Goal: Obtain resource: Download file/media

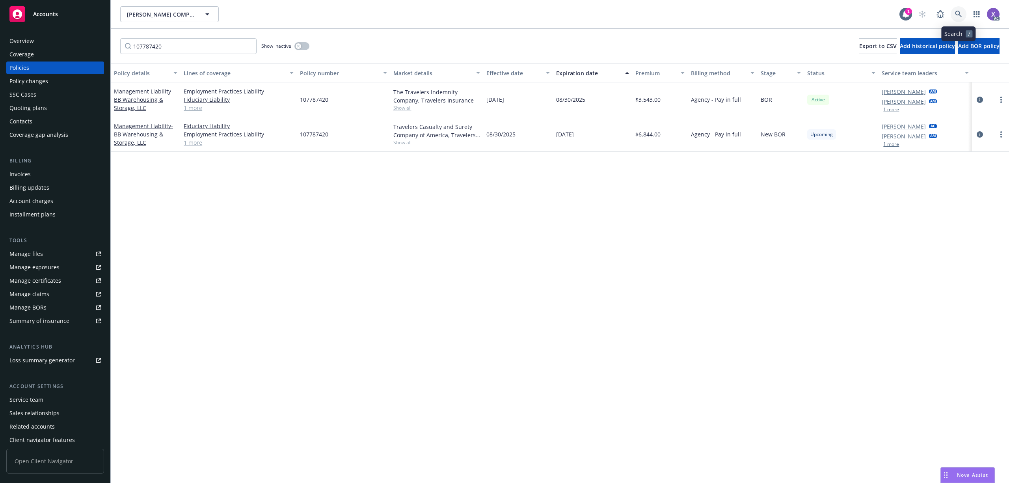
click at [962, 11] on link at bounding box center [959, 14] width 16 height 16
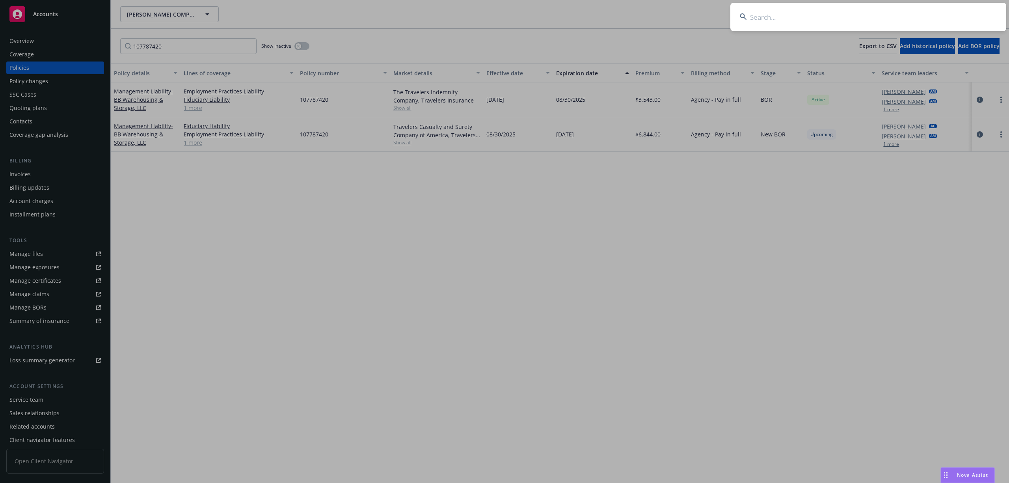
click at [839, 28] on input at bounding box center [868, 17] width 276 height 28
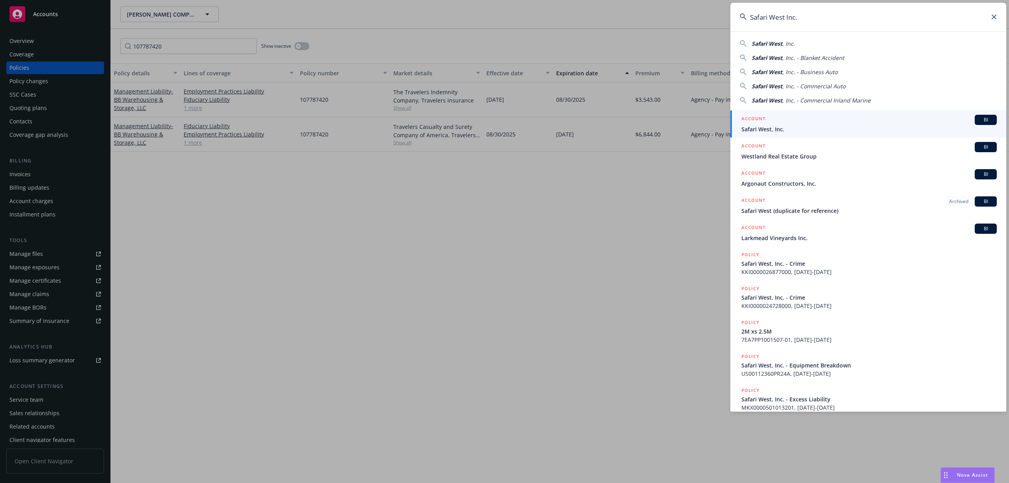
type input "Safari West Inc."
click at [776, 127] on span "Safari West, Inc." at bounding box center [868, 129] width 255 height 8
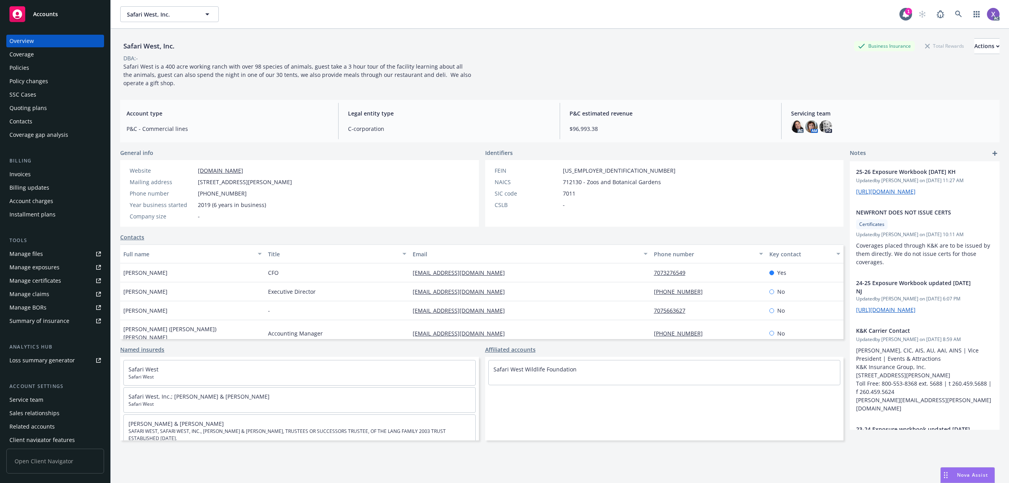
click at [24, 172] on div "Invoices" at bounding box center [19, 174] width 21 height 13
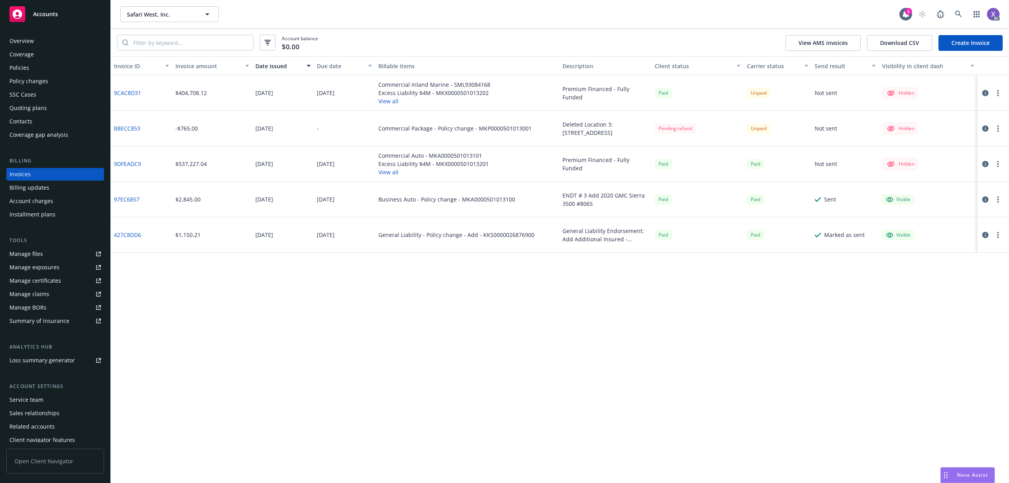
click at [126, 92] on link "9CAC8D31" at bounding box center [127, 93] width 27 height 8
click at [955, 13] on icon at bounding box center [958, 14] width 7 height 7
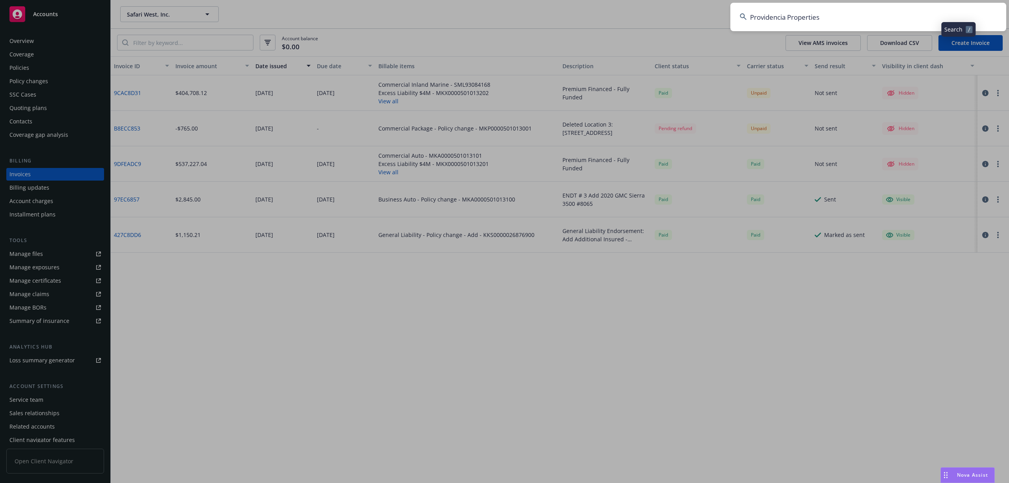
click at [828, 18] on input "Providencia Properties" at bounding box center [868, 17] width 276 height 28
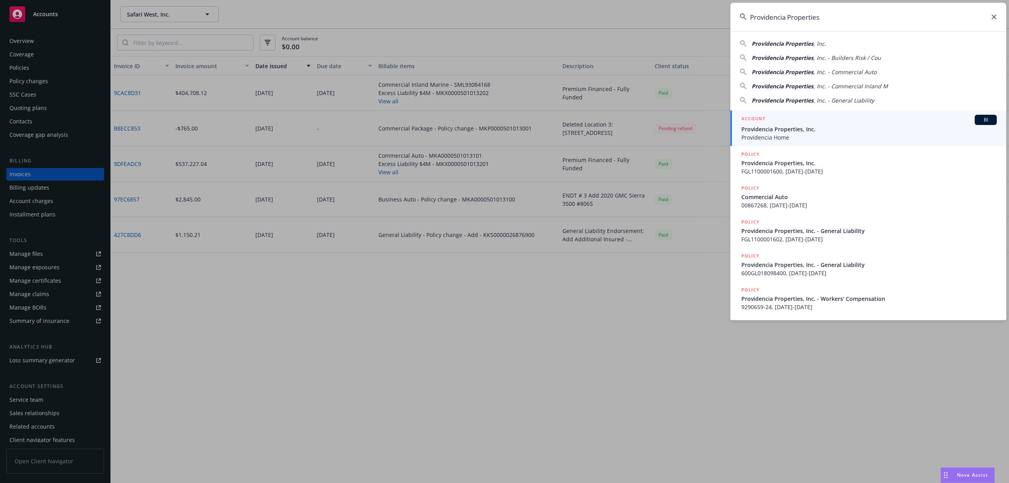
type input "Providencia Properties"
click at [794, 131] on span "Providencia Properties, Inc." at bounding box center [868, 129] width 255 height 8
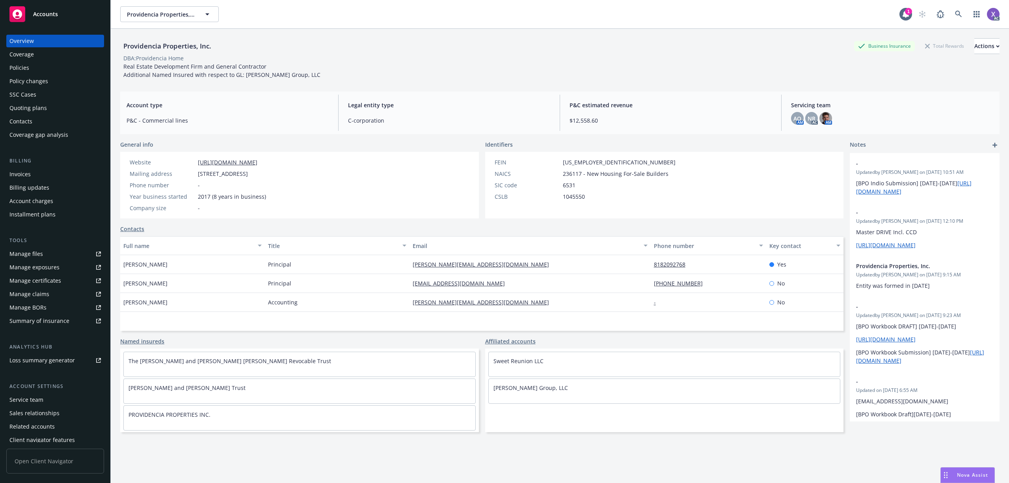
click at [20, 174] on div "Invoices" at bounding box center [19, 174] width 21 height 13
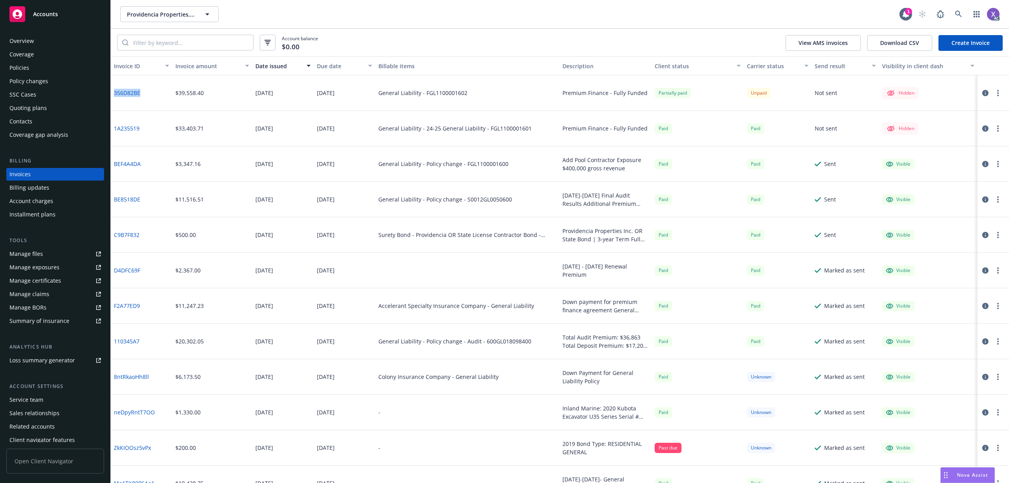
drag, startPoint x: 146, startPoint y: 91, endPoint x: 112, endPoint y: 96, distance: 33.8
click at [112, 96] on div "356D82BE" at bounding box center [141, 92] width 61 height 35
copy link "356D82BE"
click at [955, 15] on link at bounding box center [959, 14] width 16 height 16
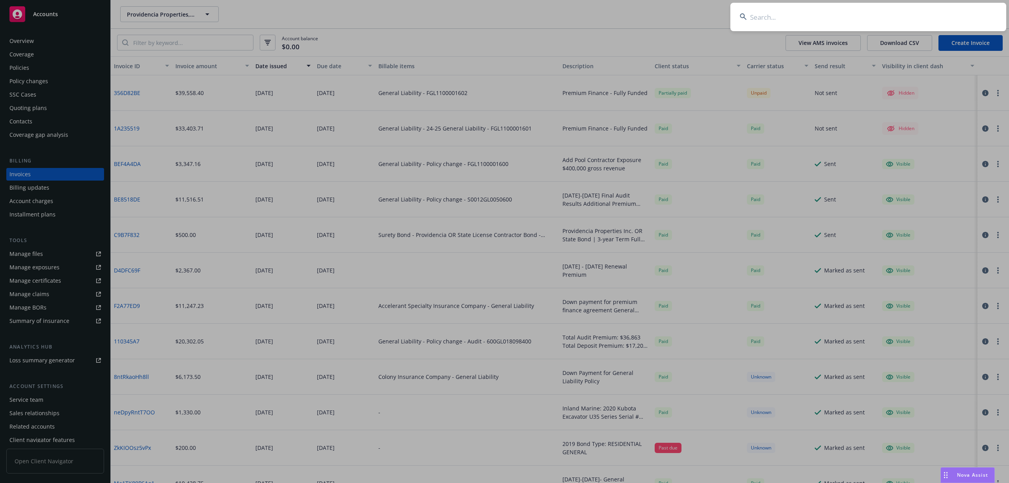
click at [872, 15] on input at bounding box center [868, 17] width 276 height 28
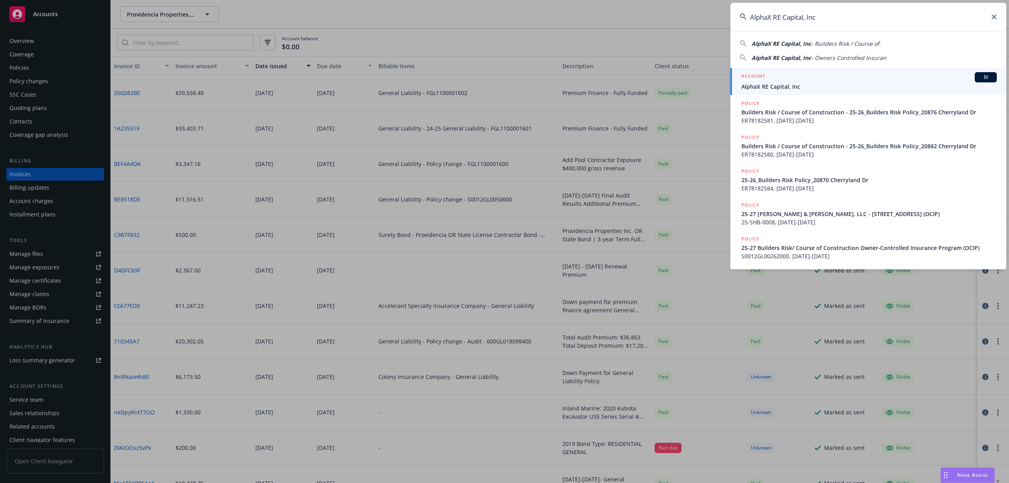
type input "AlphaX RE Capital, Inc"
click at [781, 90] on span "AlphaX RE Capital, Inc" at bounding box center [868, 86] width 255 height 8
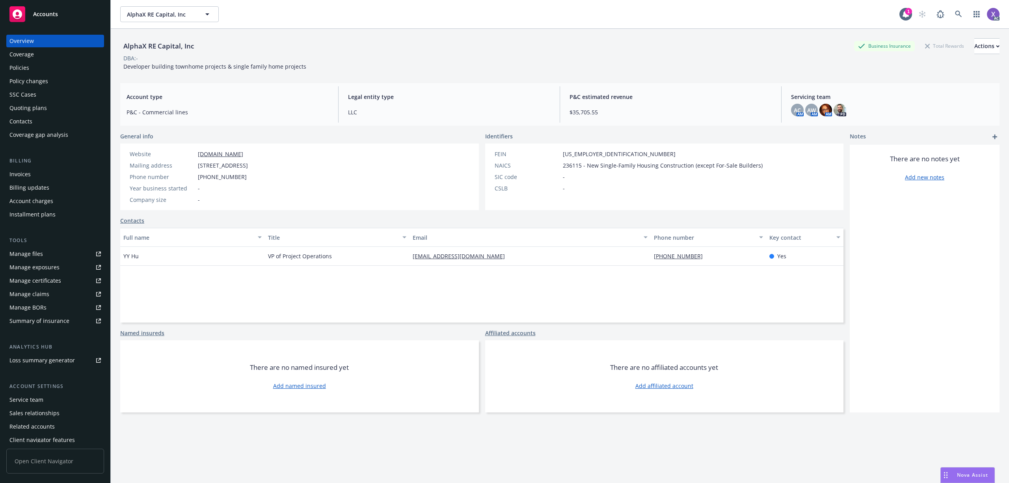
click at [27, 174] on div "Invoices" at bounding box center [19, 174] width 21 height 13
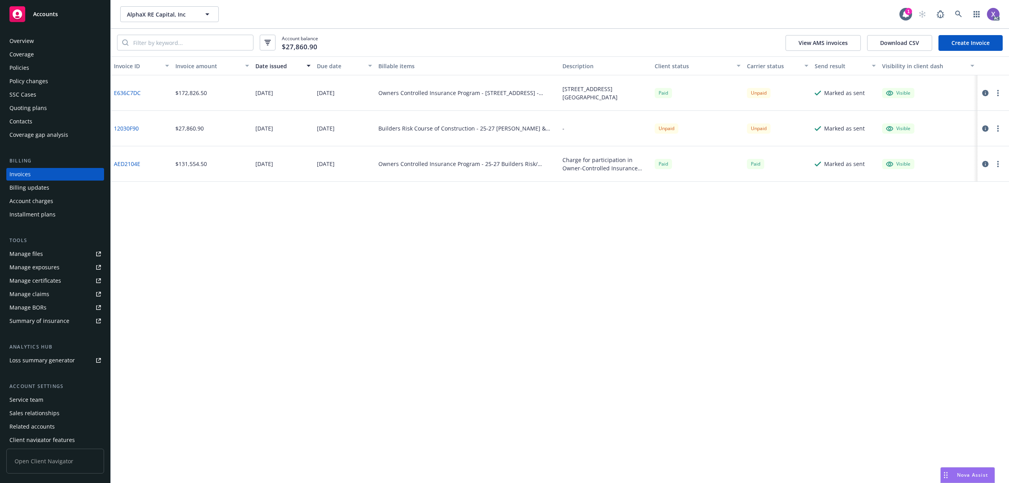
click at [30, 66] on div "Policies" at bounding box center [54, 67] width 91 height 13
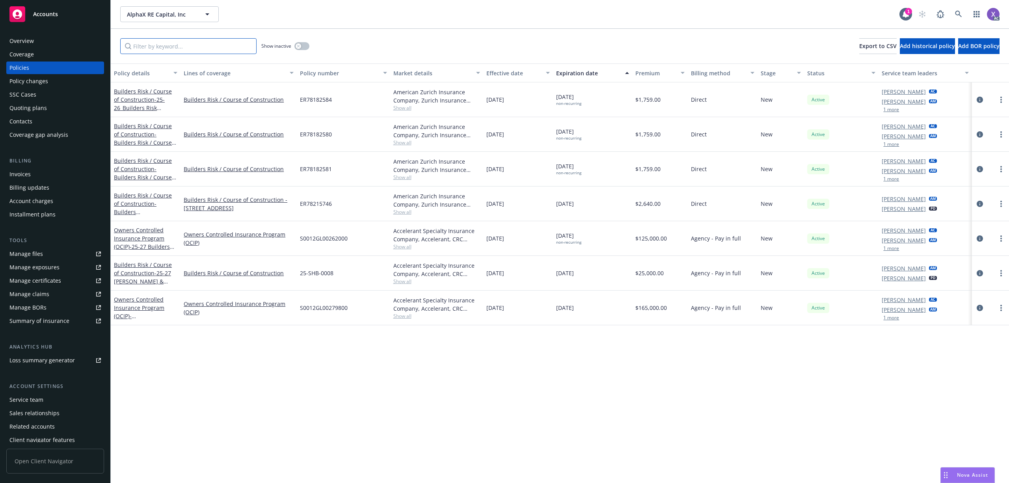
click at [207, 44] on input "Filter by keyword..." at bounding box center [188, 46] width 136 height 16
paste input "S0012GL00279800"
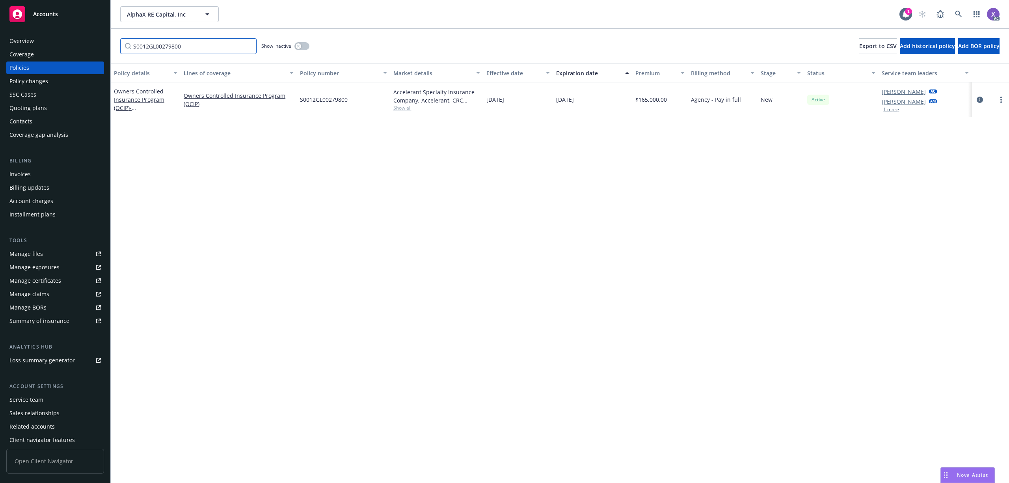
type input "S0012GL00279800"
click at [980, 97] on icon "circleInformation" at bounding box center [980, 100] width 6 height 6
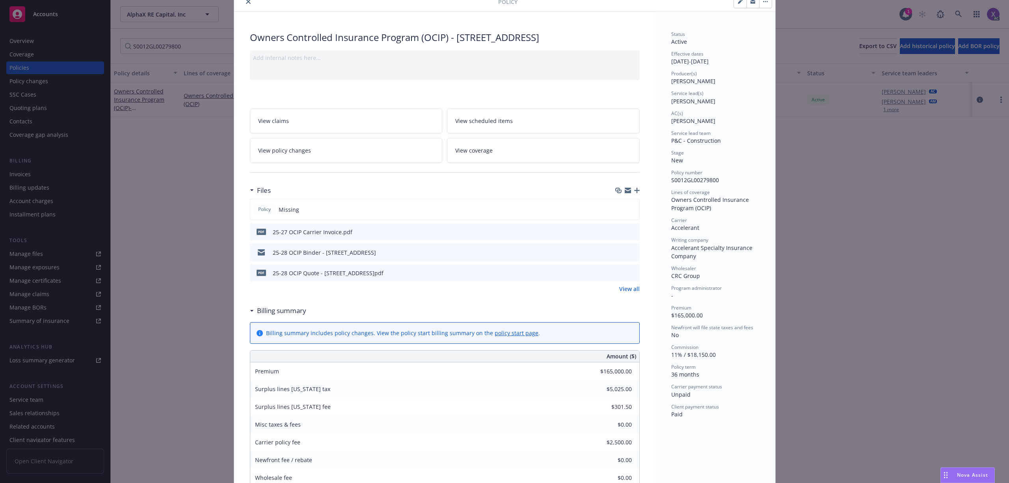
scroll to position [52, 0]
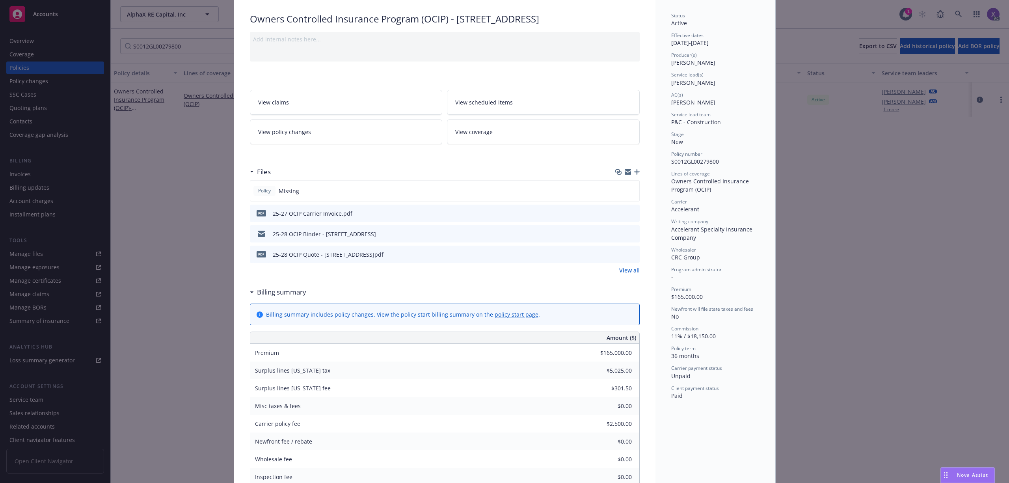
click at [625, 271] on link "View all" at bounding box center [629, 270] width 20 height 8
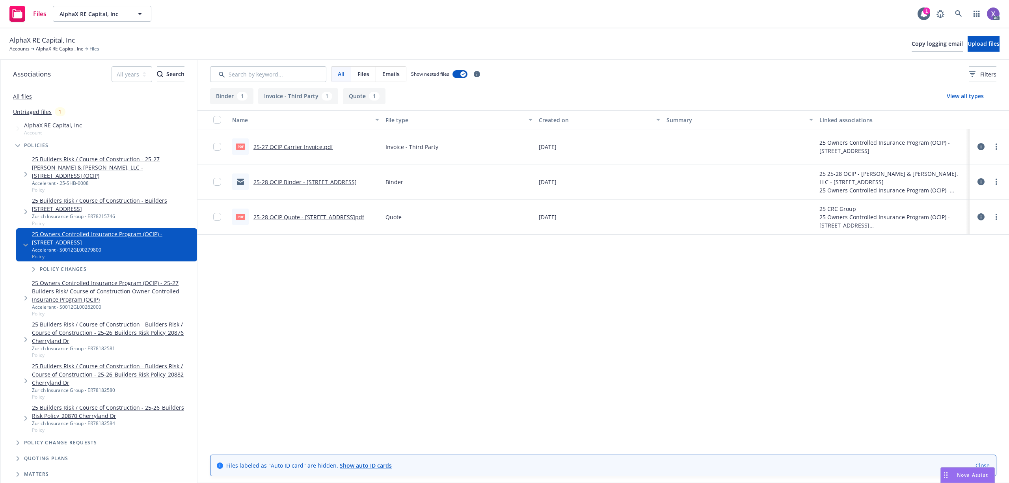
click at [293, 146] on link "25-27 OCIP Carrier Invoice.pdf" at bounding box center [293, 146] width 80 height 7
